Goal: Task Accomplishment & Management: Manage account settings

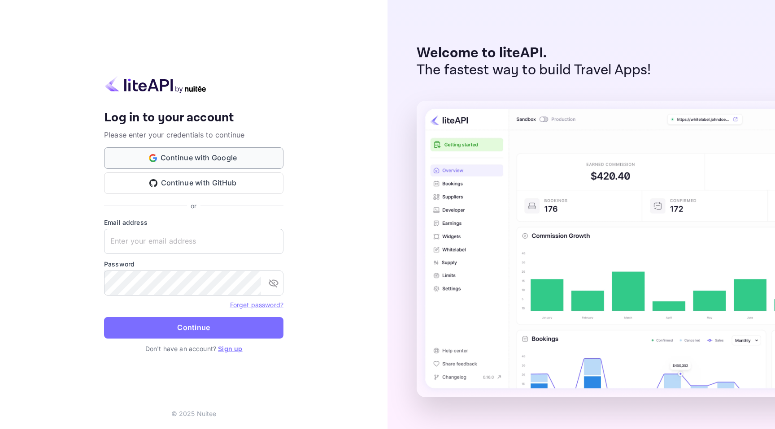
click at [221, 163] on button "Continue with Google" at bounding box center [193, 158] width 179 height 22
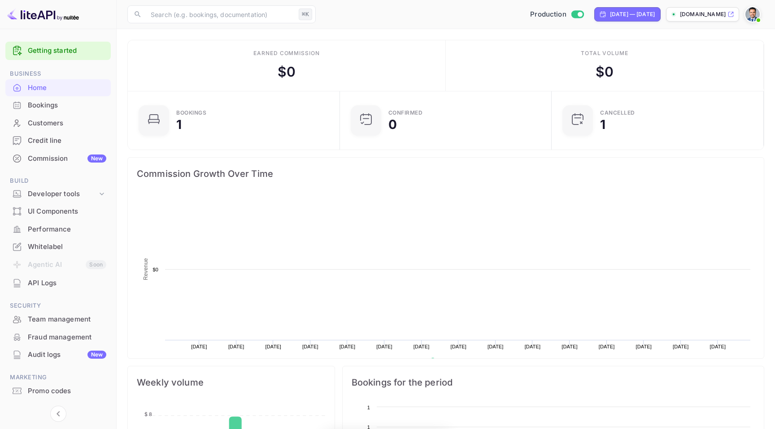
scroll to position [146, 207]
click at [35, 112] on div "Bookings" at bounding box center [57, 105] width 105 height 17
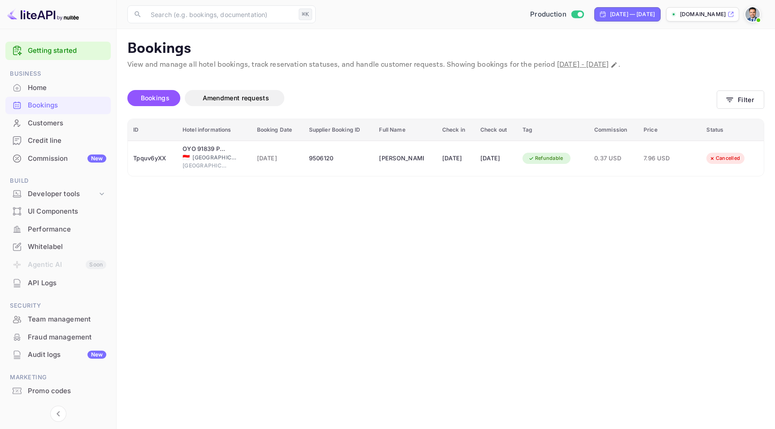
click at [749, 17] on img at bounding box center [752, 14] width 14 height 14
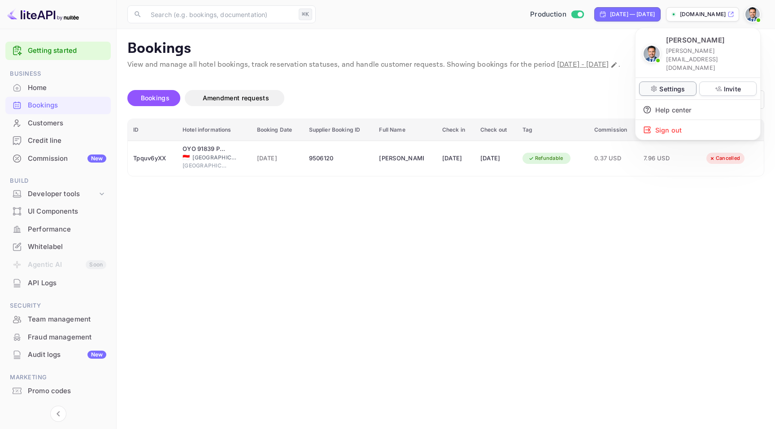
click at [671, 84] on p "Settings" at bounding box center [672, 88] width 26 height 9
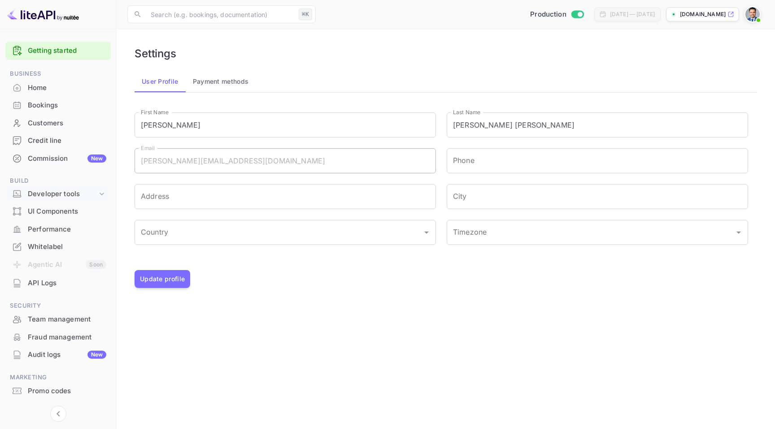
click at [53, 194] on div "Developer tools" at bounding box center [62, 194] width 69 height 10
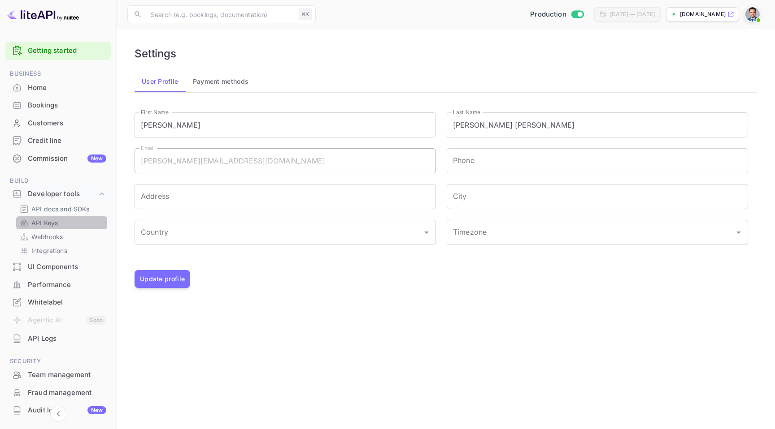
click at [53, 222] on p "API Keys" at bounding box center [44, 222] width 26 height 9
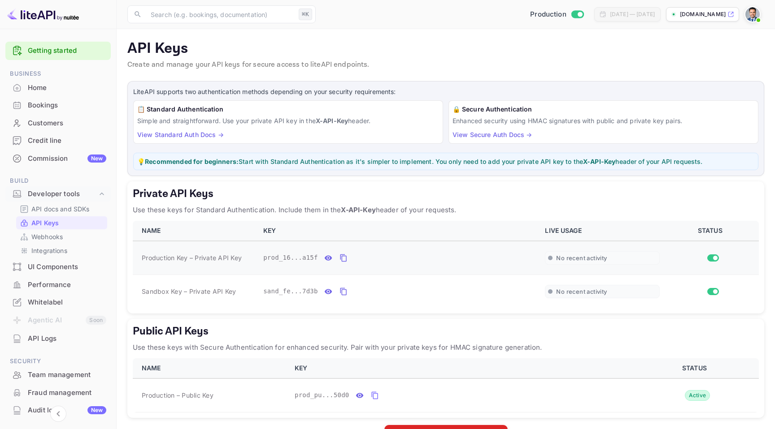
scroll to position [32, 0]
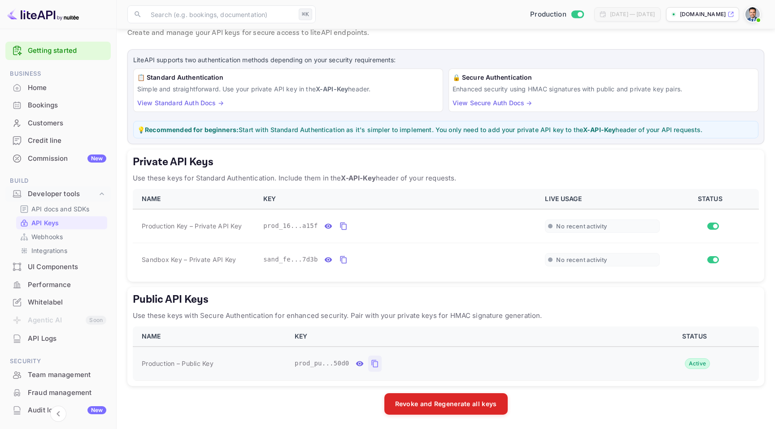
click at [373, 365] on icon "public api keys table" at bounding box center [374, 364] width 6 height 8
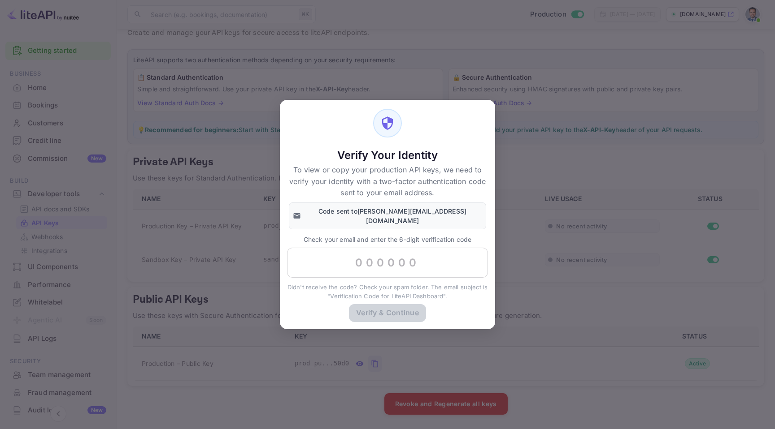
click at [237, 218] on div "Verify Your Identity To view or copy your production API keys, we need to verif…" at bounding box center [387, 214] width 775 height 429
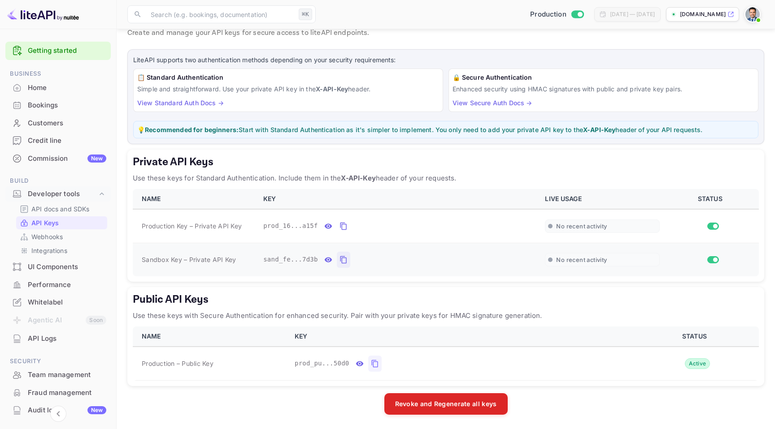
click at [342, 261] on icon "private api keys table" at bounding box center [343, 260] width 8 height 11
click at [344, 230] on icon "private api keys table" at bounding box center [343, 226] width 8 height 11
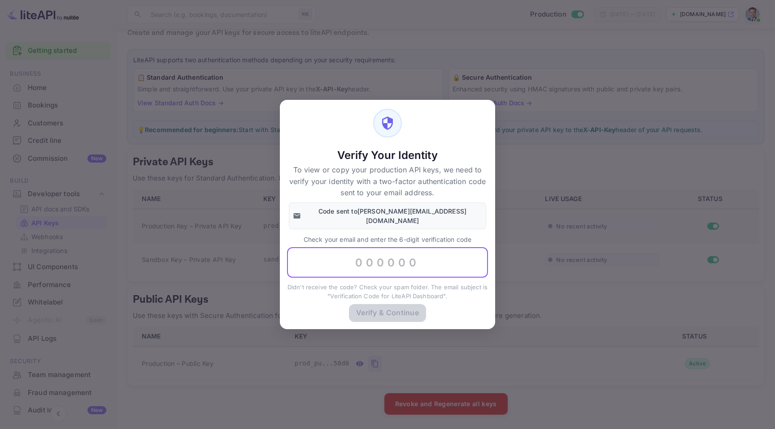
click at [398, 258] on input "text" at bounding box center [387, 263] width 201 height 30
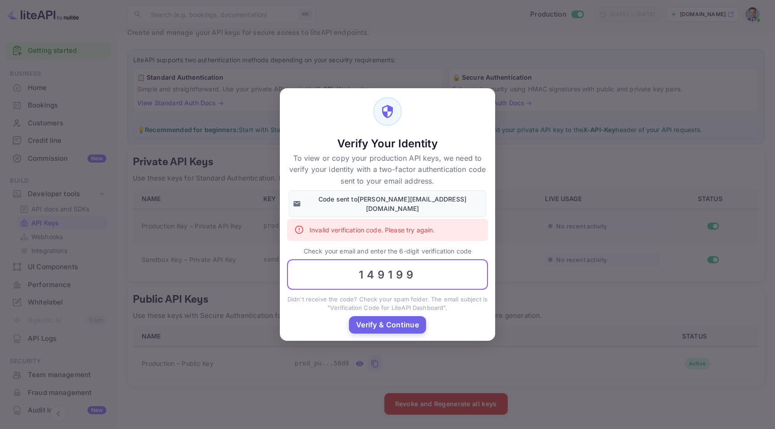
click at [379, 267] on input "149199" at bounding box center [387, 275] width 201 height 30
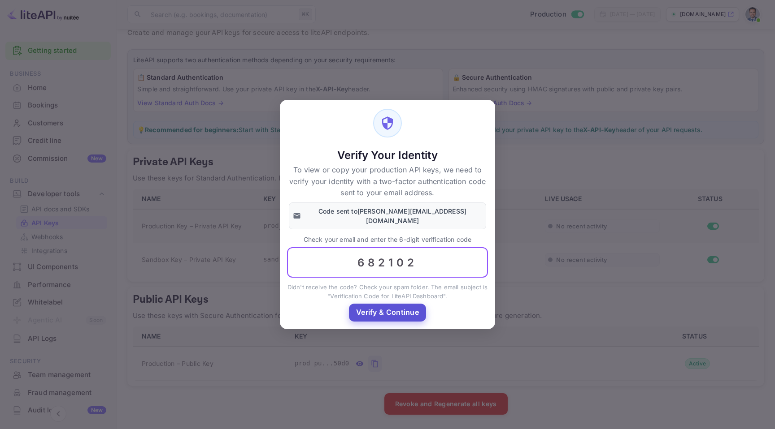
type input "682102"
click at [375, 305] on button "Verify & Continue" at bounding box center [387, 312] width 77 height 17
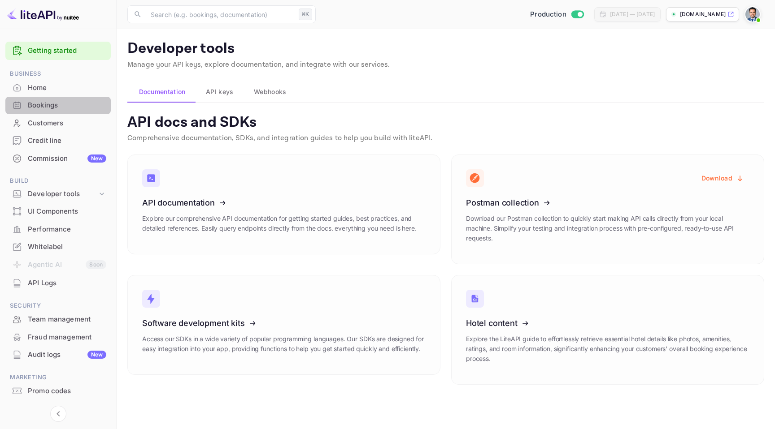
click at [68, 108] on div "Bookings" at bounding box center [67, 105] width 78 height 10
